Goal: Information Seeking & Learning: Learn about a topic

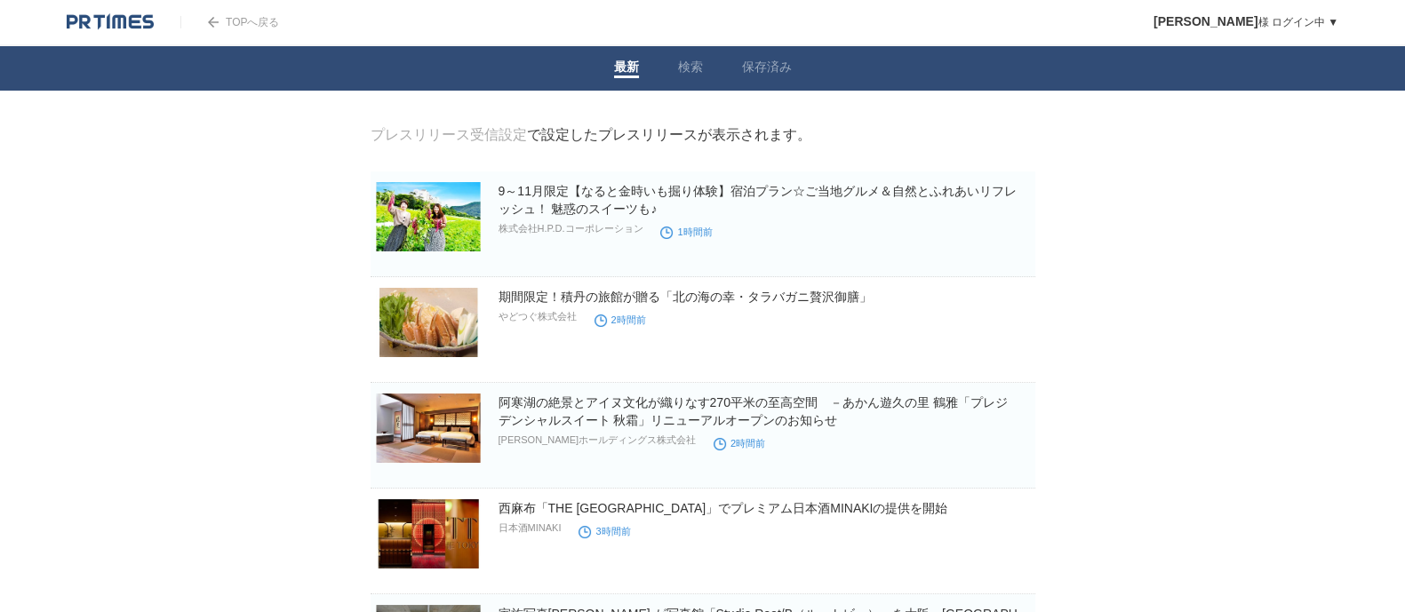
click at [120, 28] on img at bounding box center [110, 22] width 87 height 18
click at [791, 73] on li "保存済み" at bounding box center [767, 68] width 89 height 44
click at [772, 68] on link "保存済み" at bounding box center [767, 69] width 50 height 19
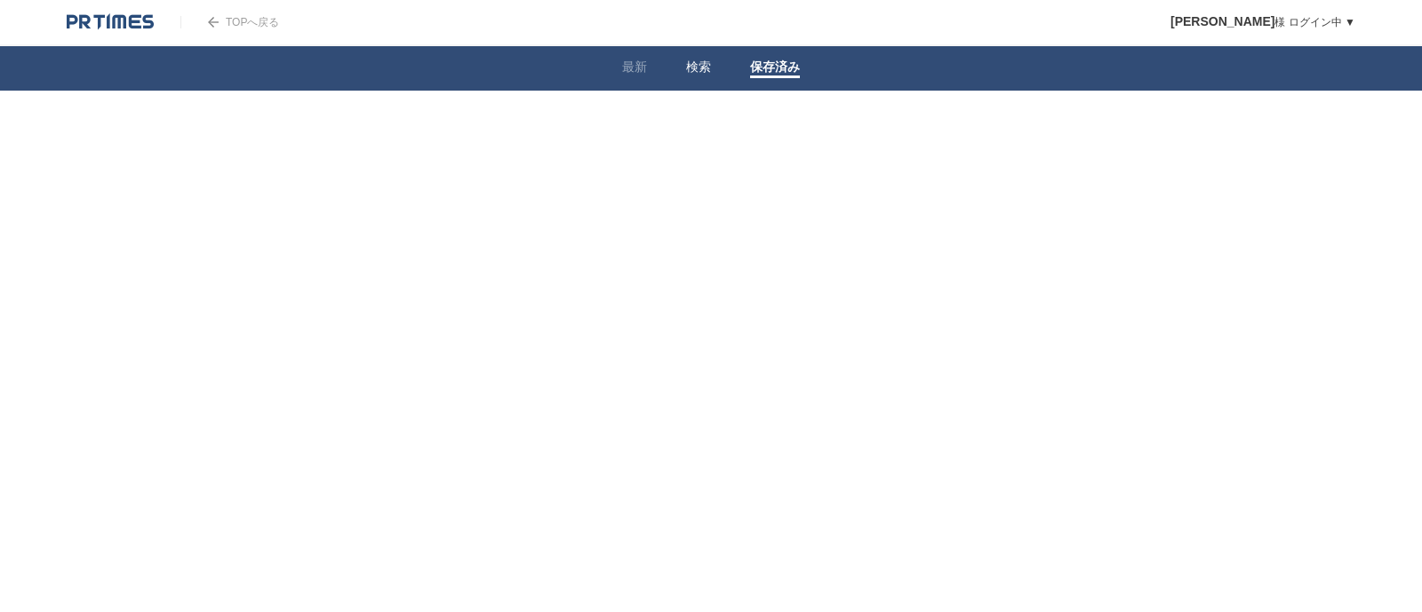
click at [699, 68] on link "検索" at bounding box center [698, 69] width 25 height 19
click at [563, 220] on link "企業情報" at bounding box center [545, 221] width 46 height 13
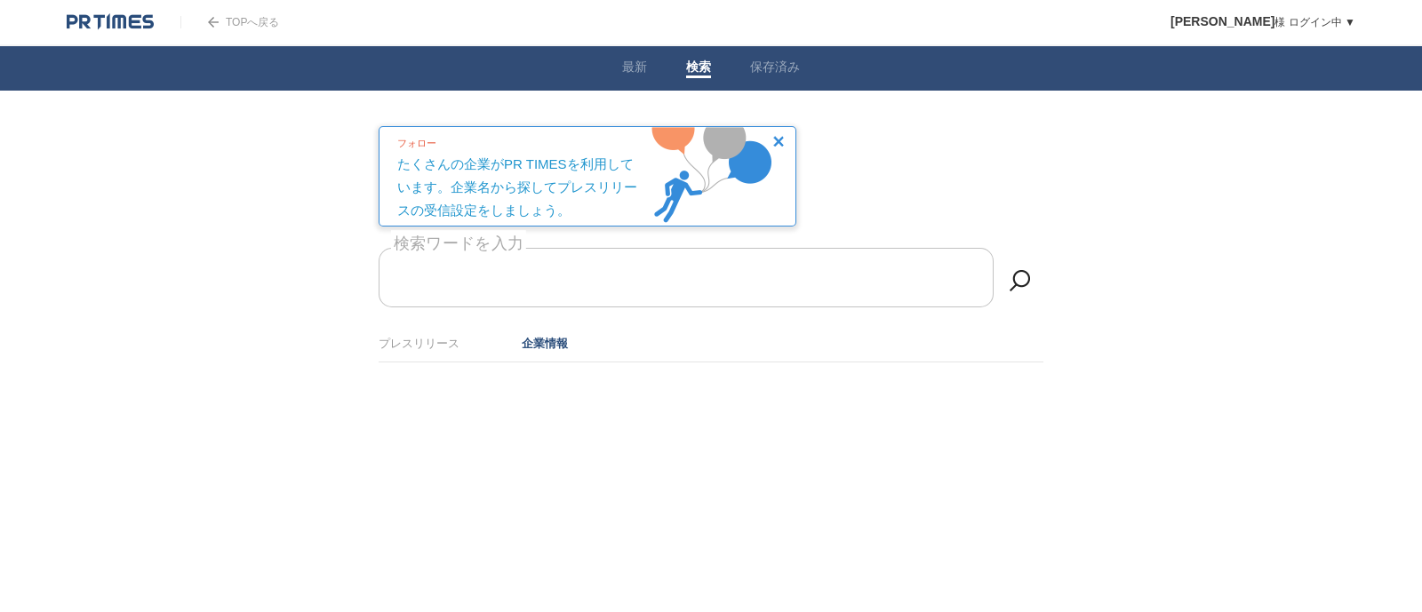
click at [568, 248] on form "検索ワードを入力" at bounding box center [711, 248] width 665 height 0
type input "BP"
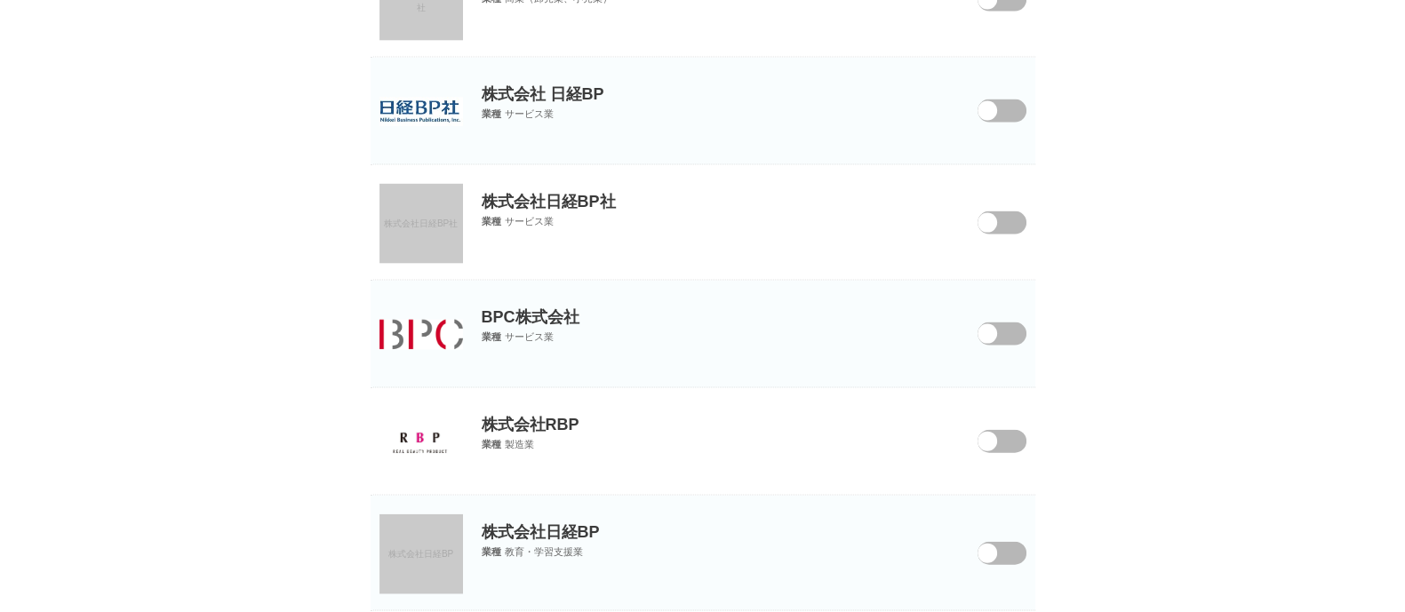
scroll to position [5360, 0]
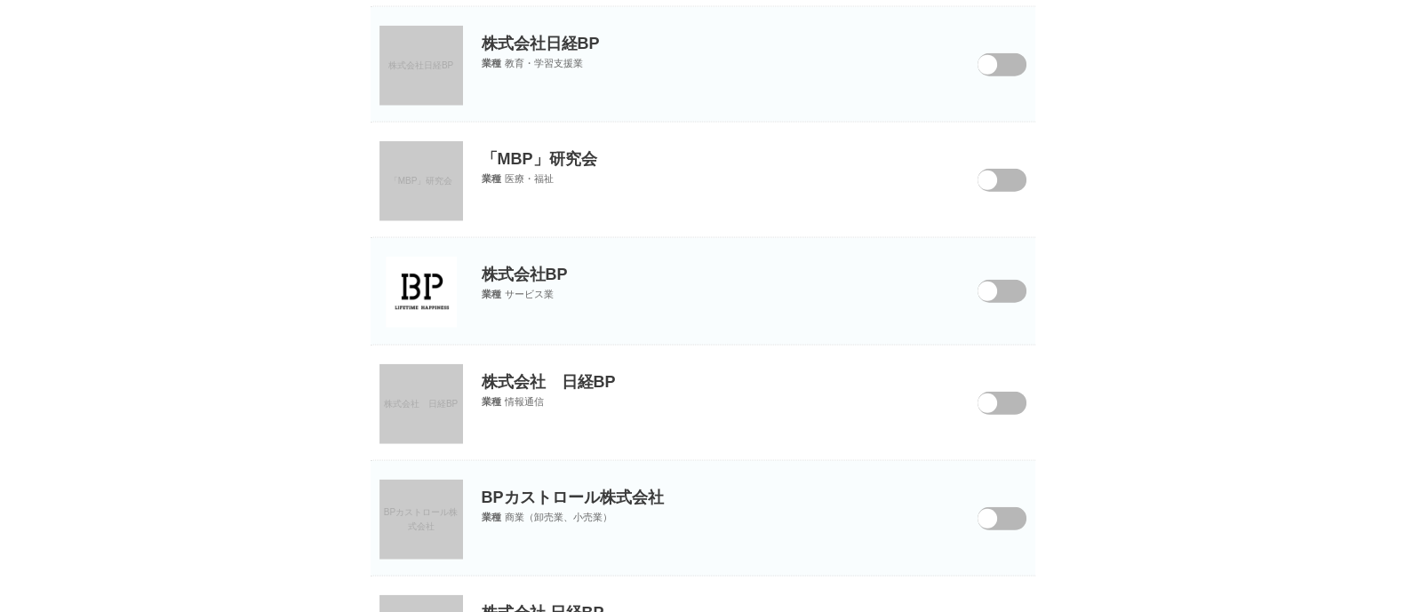
click at [1013, 286] on span at bounding box center [989, 303] width 75 height 46
click at [0, 0] on input "checkbox" at bounding box center [0, 0] width 0 height 0
click at [423, 286] on img at bounding box center [421, 292] width 71 height 71
